Goal: Information Seeking & Learning: Learn about a topic

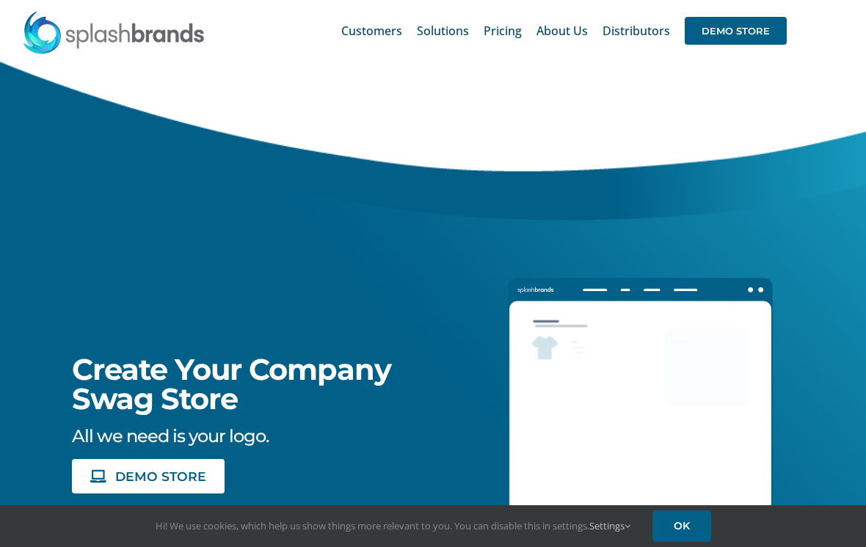
click at [341, 32] on span "Customers" at bounding box center [371, 31] width 61 height 12
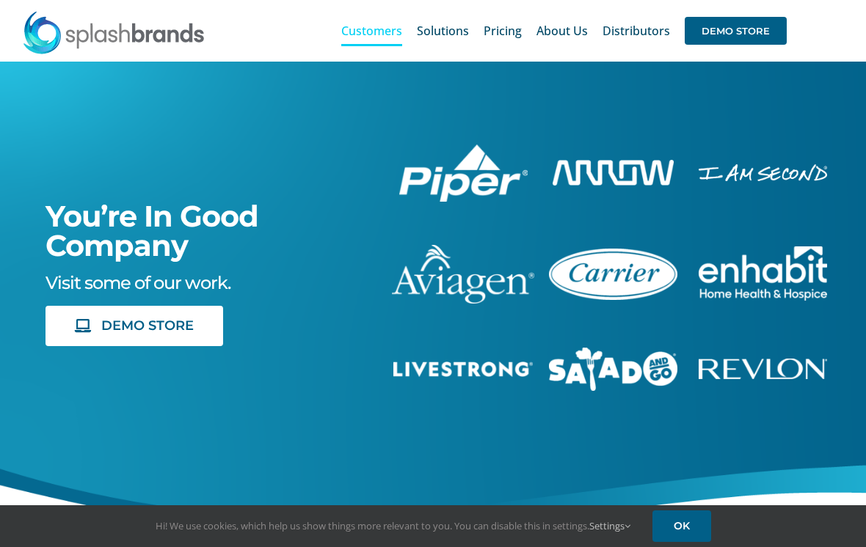
click at [726, 28] on span "DEMO STORE" at bounding box center [735, 31] width 102 height 28
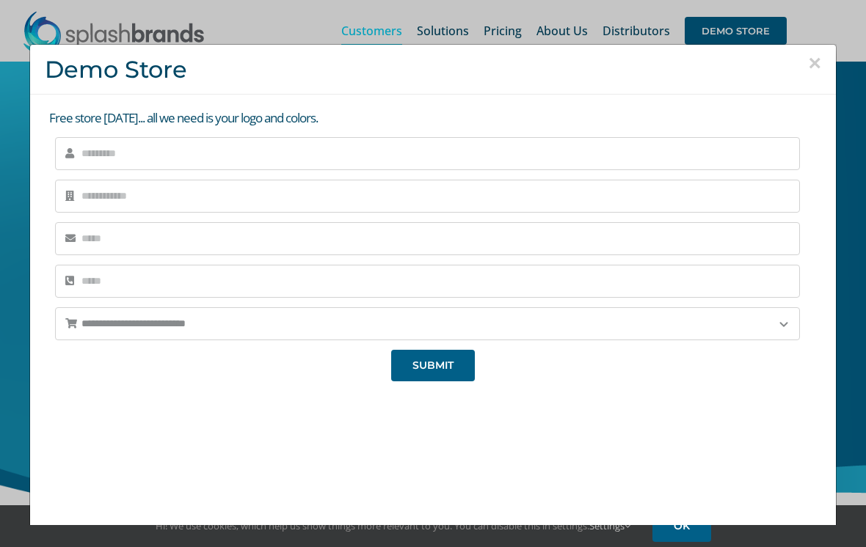
click at [811, 65] on button "×" at bounding box center [814, 63] width 13 height 22
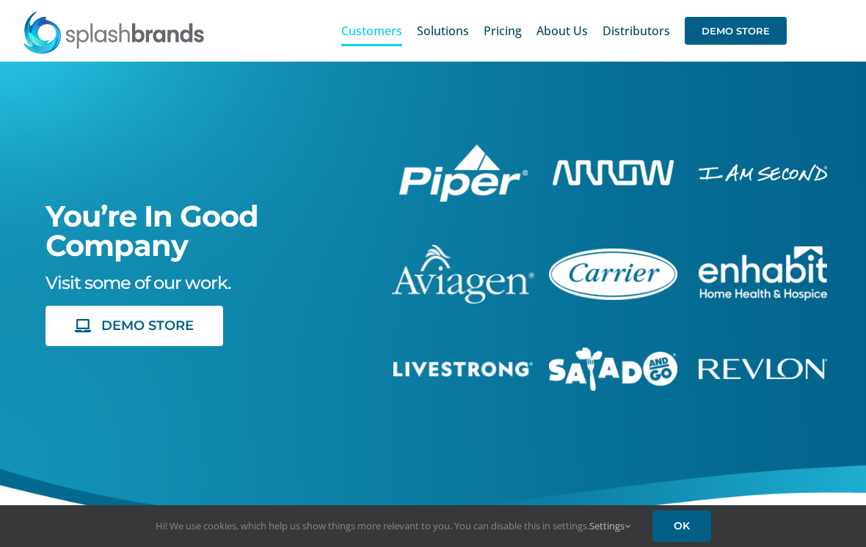
click at [483, 29] on span "Pricing" at bounding box center [502, 31] width 38 height 12
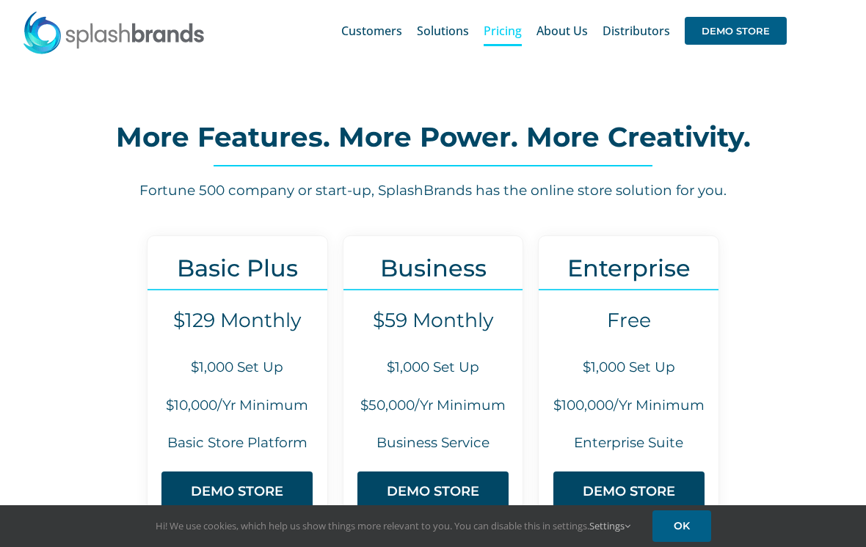
click at [341, 26] on span "Customers" at bounding box center [371, 31] width 61 height 12
